Goal: Submit feedback/report problem

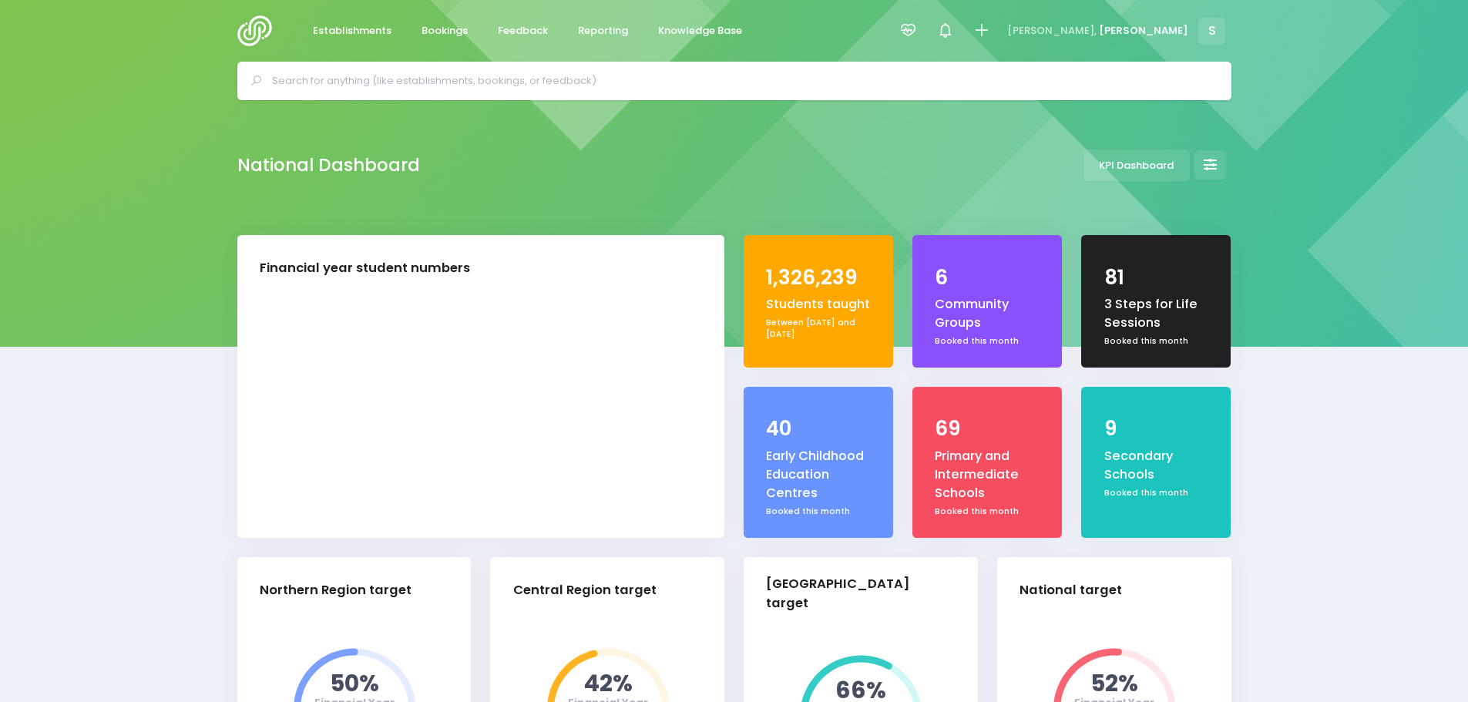
select select "5"
click at [512, 30] on span "Feedback" at bounding box center [523, 30] width 50 height 15
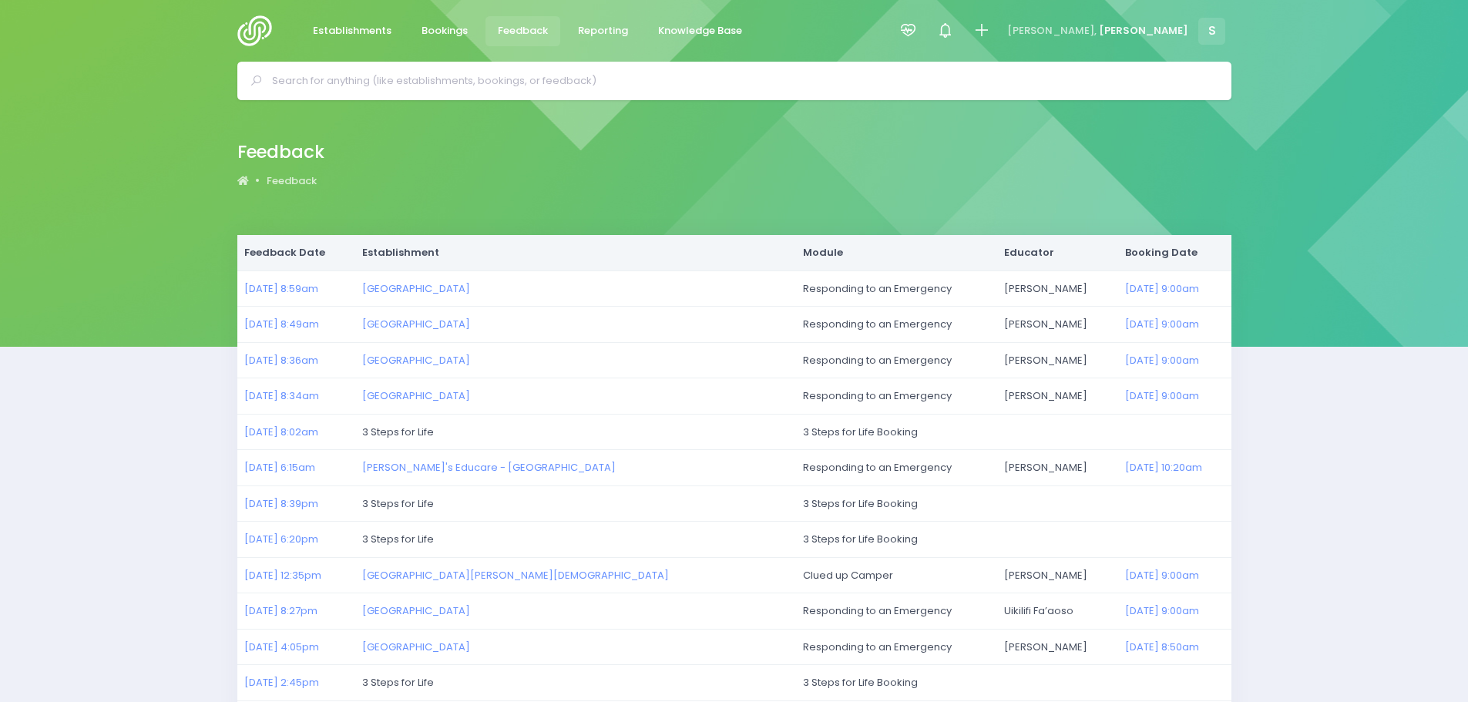
click at [254, 24] on img at bounding box center [259, 30] width 44 height 31
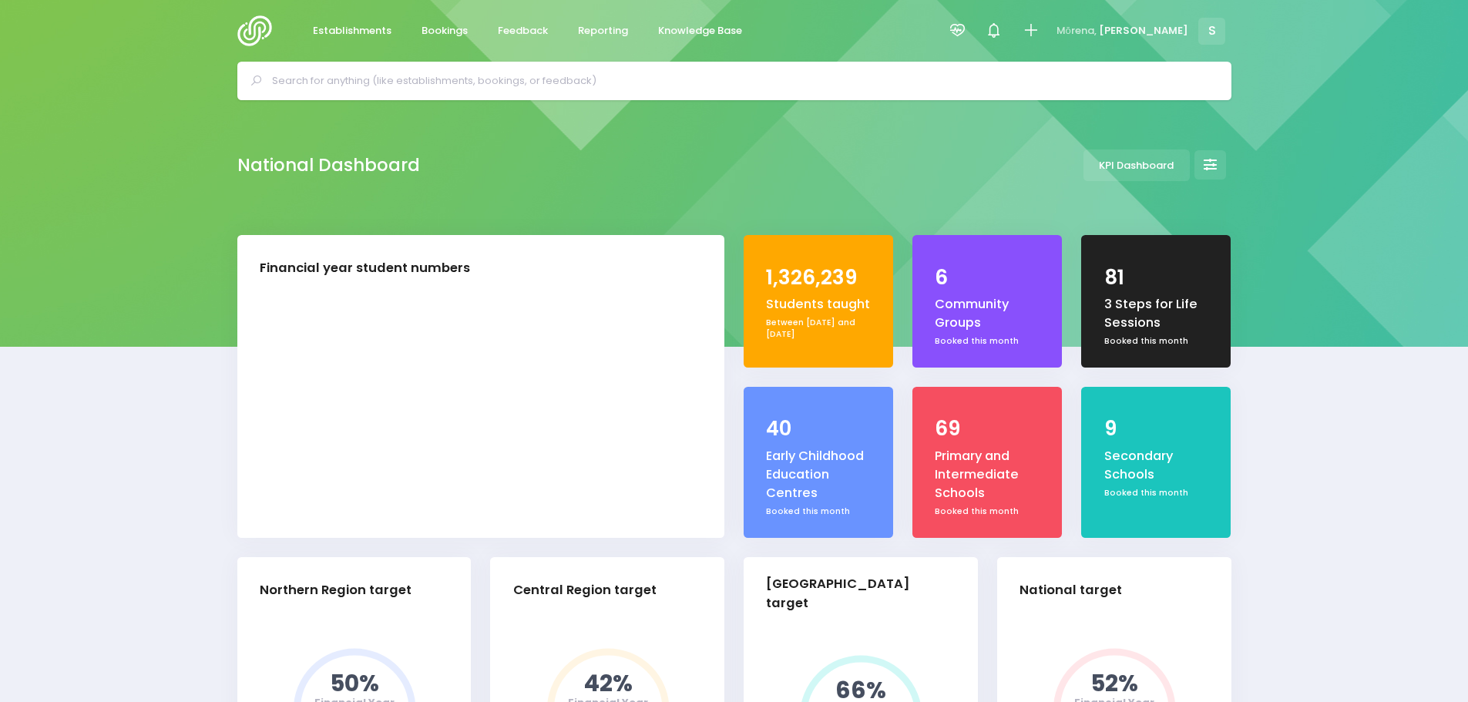
select select "5"
